Goal: Navigation & Orientation: Find specific page/section

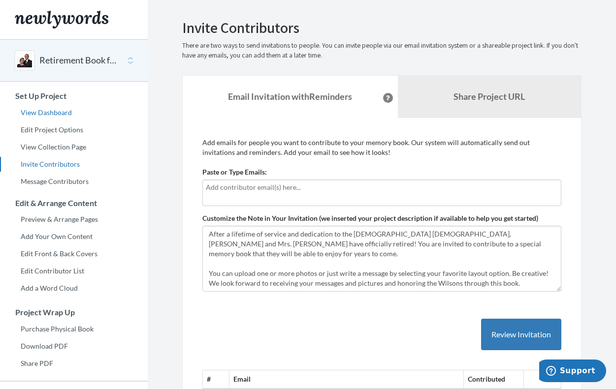
click at [42, 111] on link "View Dashboard" at bounding box center [74, 112] width 148 height 15
click at [553, 369] on icon "Support" at bounding box center [550, 371] width 3 height 4
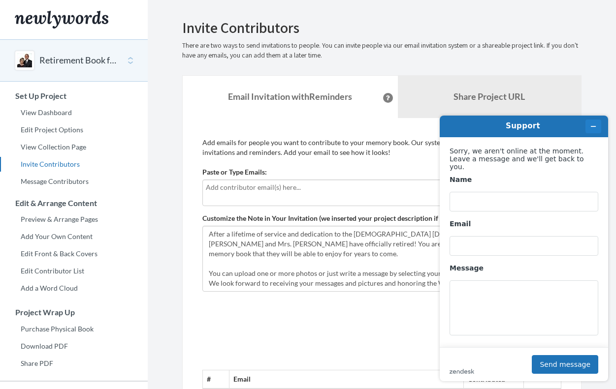
click at [594, 128] on icon "Minimize widget" at bounding box center [593, 126] width 7 height 7
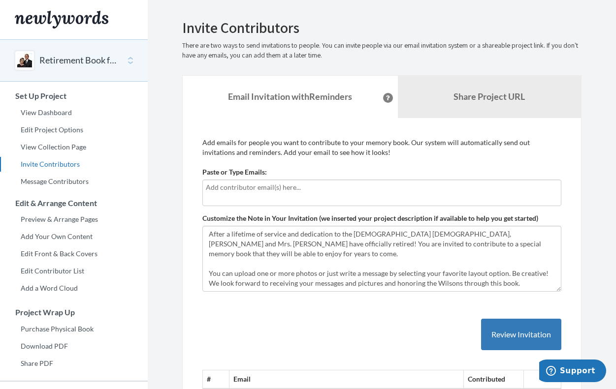
click at [573, 368] on span "Support" at bounding box center [577, 371] width 35 height 9
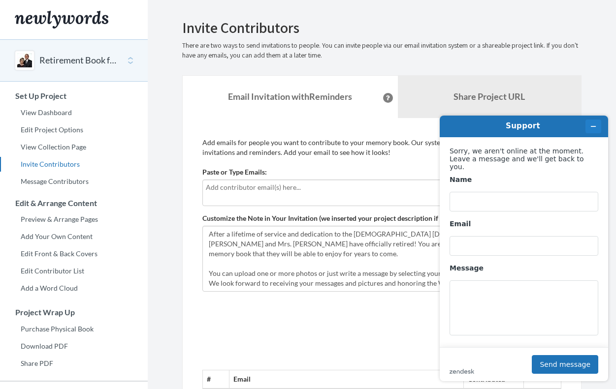
click at [591, 128] on icon "Minimize widget" at bounding box center [593, 126] width 7 height 7
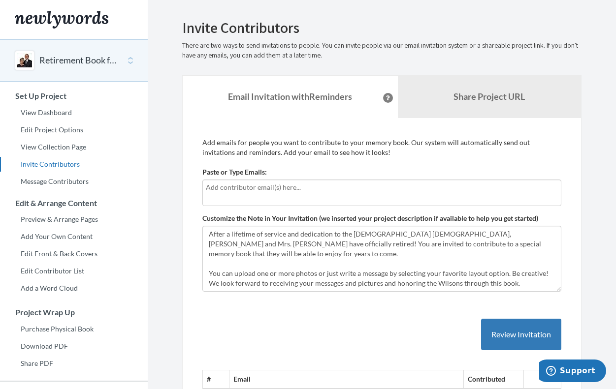
click at [42, 19] on img "Main" at bounding box center [62, 20] width 94 height 18
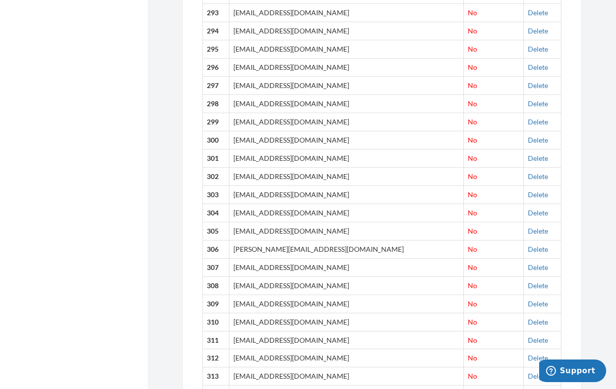
scroll to position [5702, 0]
